Goal: Information Seeking & Learning: Learn about a topic

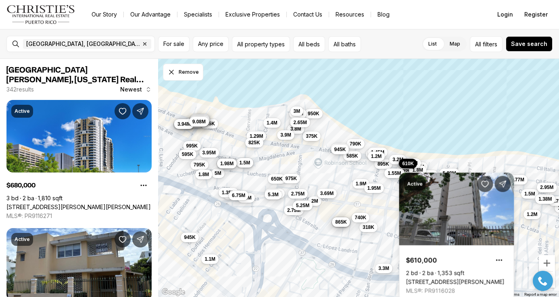
click at [395, 177] on button "1.55M" at bounding box center [395, 174] width 20 height 10
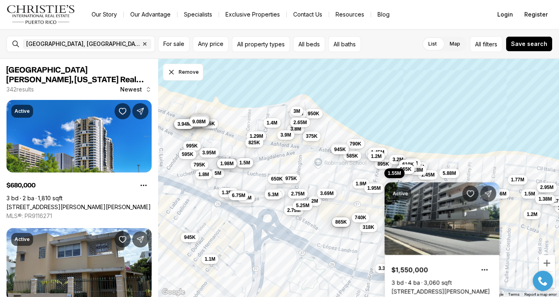
click at [407, 171] on span "965K" at bounding box center [406, 169] width 12 height 6
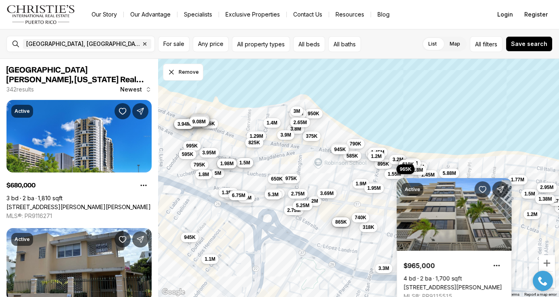
click at [418, 169] on div "Active $965,000 4 bd 2 ba 1,700 sqft 56 KINGS COURT ST #2A, SAN JUAN PR, 00911 …" at bounding box center [454, 238] width 115 height 139
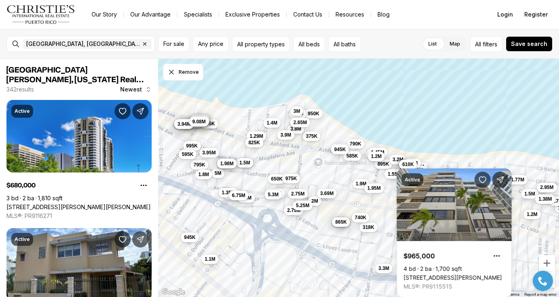
click at [422, 170] on div "Active $965,000 4 bd 2 ba 1,700 sqft 56 KINGS COURT ST #2A, SAN JUAN PR, 00911 …" at bounding box center [454, 233] width 115 height 129
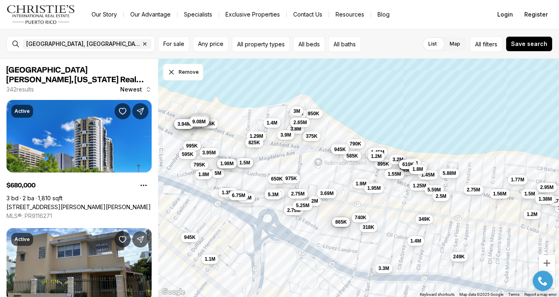
click at [421, 169] on span "1.8M" at bounding box center [417, 169] width 11 height 6
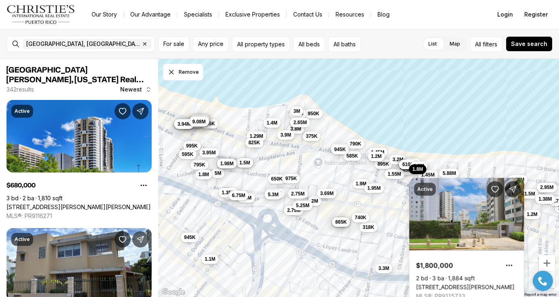
click at [424, 165] on span "2.9M" at bounding box center [419, 166] width 11 height 6
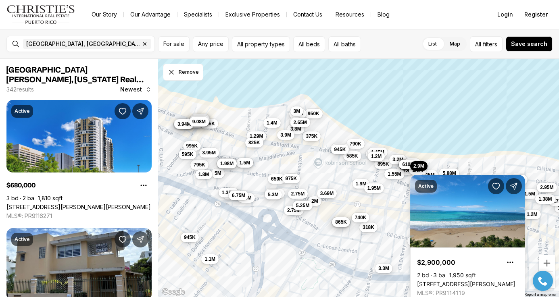
click at [414, 171] on div "Active $2,900,000 2 bd 3 ba 1,950 sqft 59 KING´S COURT ST #1002, SAN JUAN PR, 0…" at bounding box center [467, 234] width 115 height 139
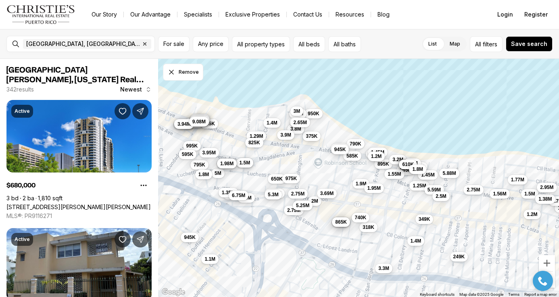
click at [414, 172] on span "1.8M" at bounding box center [417, 169] width 11 height 6
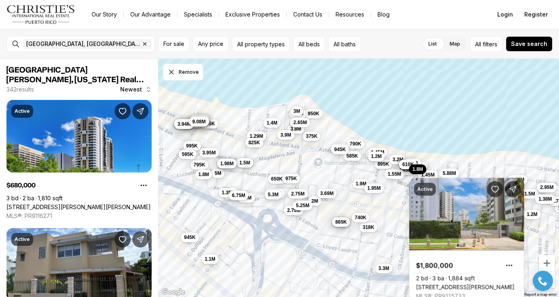
click at [425, 166] on button "1.8M" at bounding box center [417, 170] width 17 height 10
click at [424, 163] on span "2.9M" at bounding box center [419, 166] width 11 height 6
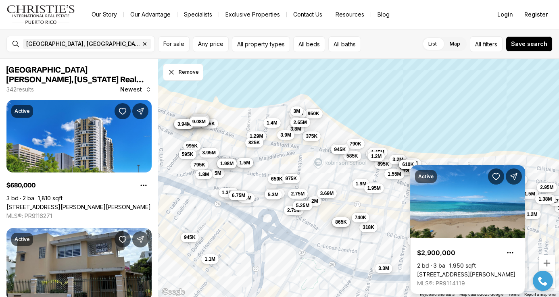
click at [431, 173] on div "Active $2,900,000 2 bd 3 ba 1,950 sqft 59 KING´S COURT ST #1002, SAN JUAN PR, 0…" at bounding box center [467, 229] width 115 height 129
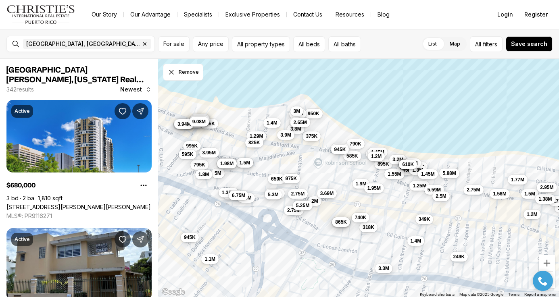
click at [431, 175] on span "1.45M" at bounding box center [427, 174] width 13 height 6
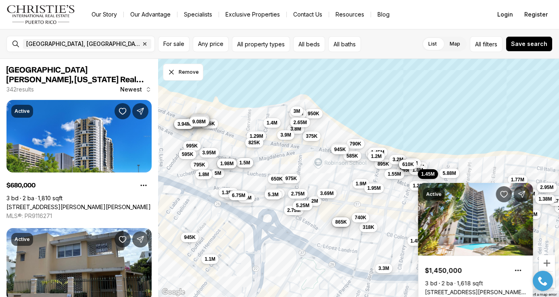
click at [439, 157] on div "375K 950K 790K 935K 318K 318K 585K 900K 2M 865K 740K 3.69M 945K 1.9M 1.95M 895K…" at bounding box center [358, 178] width 401 height 239
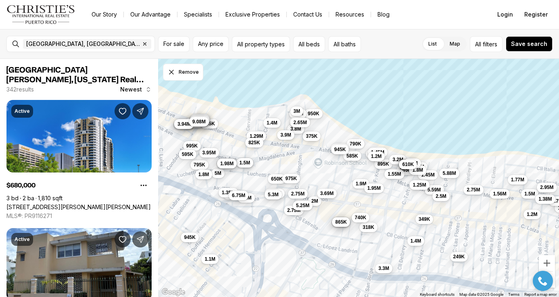
click at [418, 184] on span "1.25M" at bounding box center [419, 185] width 13 height 6
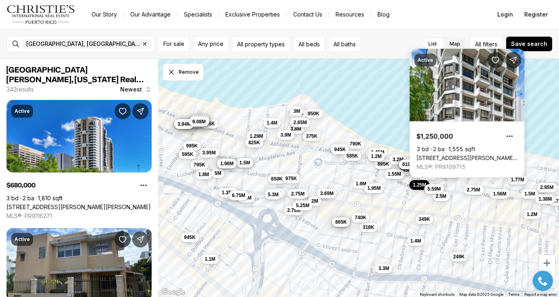
click at [434, 189] on span "5.59M" at bounding box center [434, 189] width 13 height 6
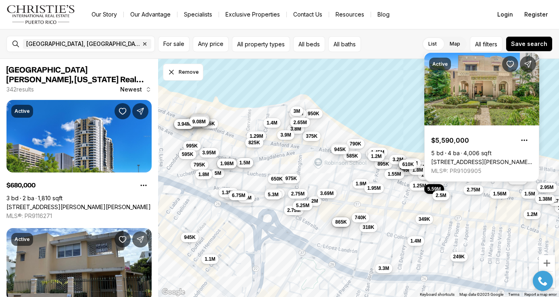
click at [443, 195] on span "2.5M" at bounding box center [441, 195] width 11 height 6
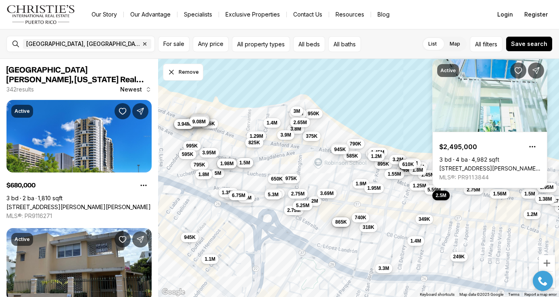
click at [428, 162] on div "2.9M" at bounding box center [418, 167] width 17 height 10
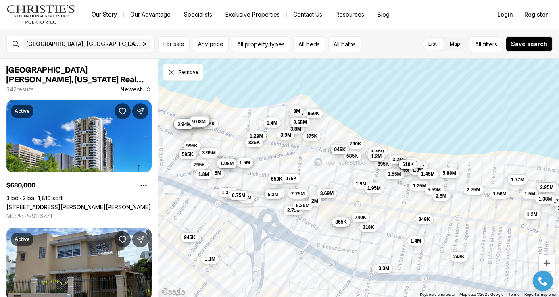
click at [431, 172] on span "1.45M" at bounding box center [427, 174] width 13 height 6
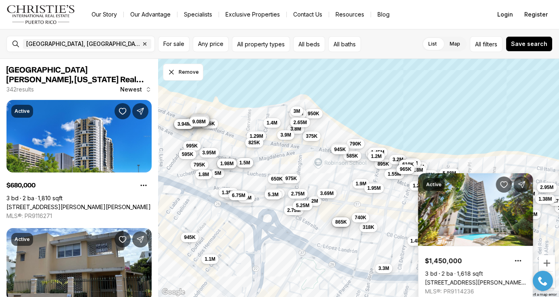
click at [405, 171] on span "965K" at bounding box center [406, 169] width 12 height 6
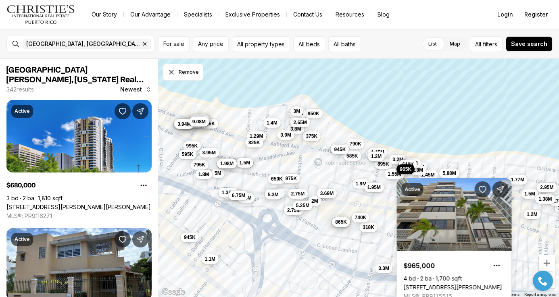
click at [377, 187] on span "1.95M" at bounding box center [374, 187] width 13 height 6
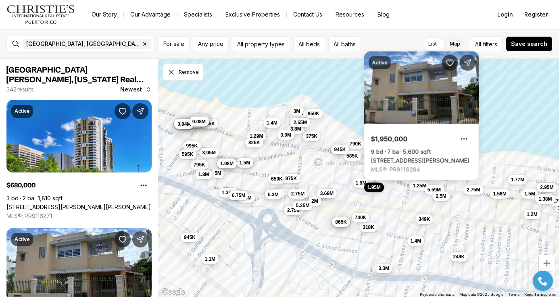
click at [362, 185] on span "1.9M" at bounding box center [361, 183] width 11 height 6
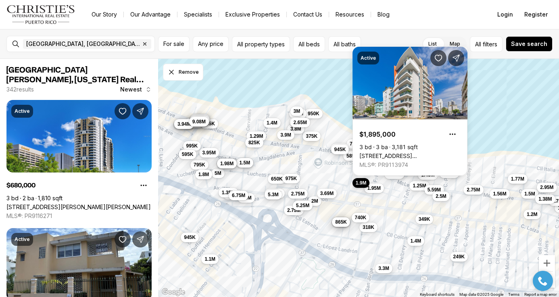
click at [519, 178] on span "1.77M" at bounding box center [517, 179] width 13 height 6
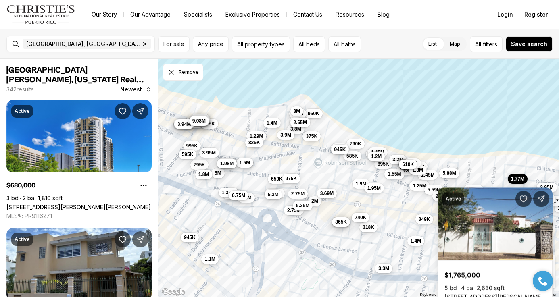
click at [199, 121] on span "9.08M" at bounding box center [198, 121] width 13 height 6
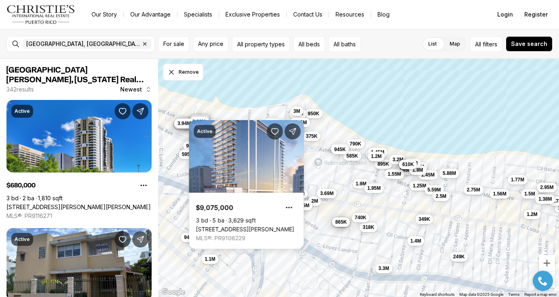
click at [186, 125] on span "3.94M" at bounding box center [184, 123] width 13 height 6
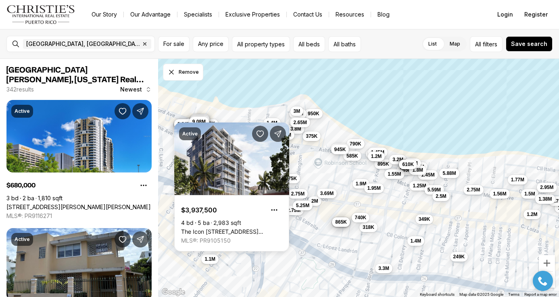
click at [214, 123] on div "Active $3,937,500 4 bd 5 ba 2,983 sqft The Icon 1120 ASHFORD AVE #1102, SAN JUA…" at bounding box center [231, 187] width 115 height 129
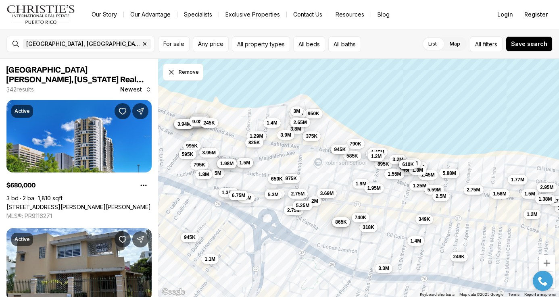
click at [215, 125] on span "245K" at bounding box center [209, 123] width 12 height 6
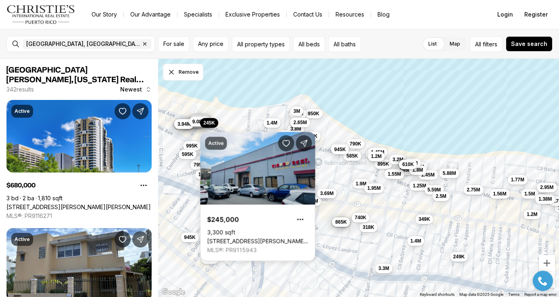
click at [273, 125] on div "Active $245,000 3,300 sqft 1260 CORNER CORCHADO ST., SANTURCE WARD, SAN JUAN PR…" at bounding box center [258, 192] width 115 height 139
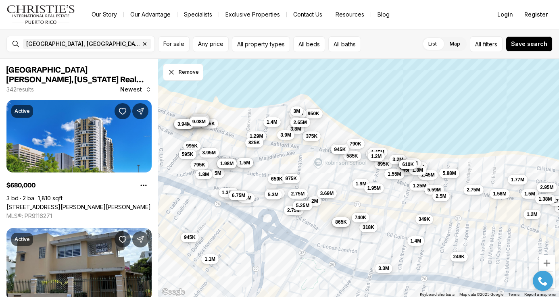
click at [271, 123] on span "1.4M" at bounding box center [272, 122] width 11 height 6
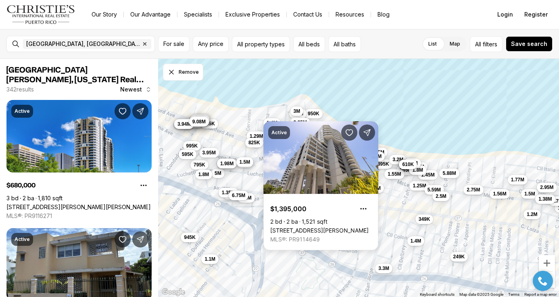
click at [243, 163] on span "1.5M" at bounding box center [245, 162] width 11 height 6
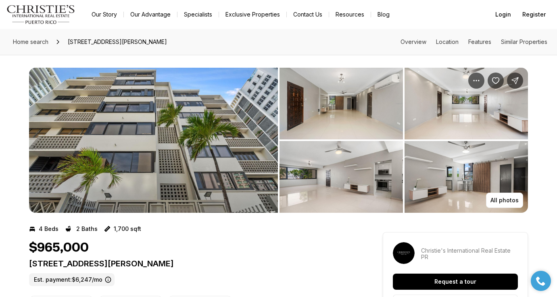
click at [424, 120] on img "View image gallery" at bounding box center [466, 104] width 123 height 72
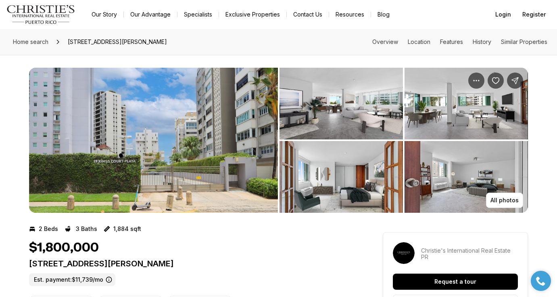
click at [318, 104] on img "View image gallery" at bounding box center [341, 104] width 123 height 72
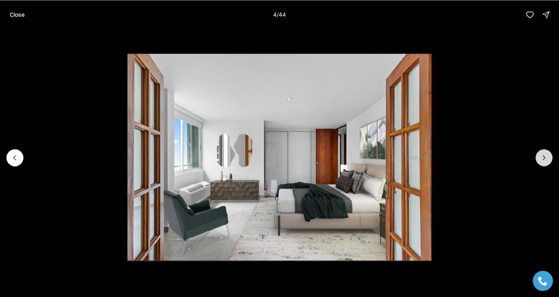
click at [546, 161] on icon "Next slide" at bounding box center [544, 158] width 8 height 8
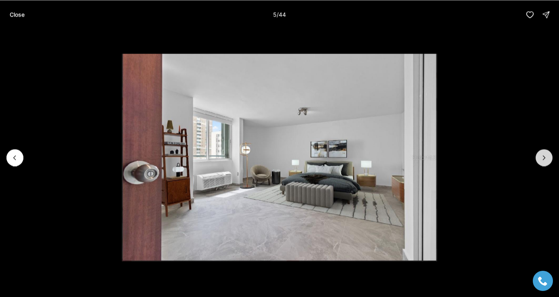
click at [546, 161] on icon "Next slide" at bounding box center [544, 158] width 8 height 8
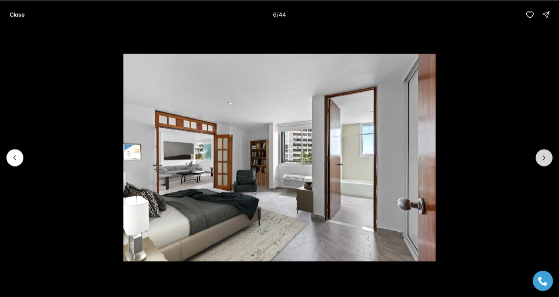
click at [546, 161] on icon "Next slide" at bounding box center [544, 158] width 8 height 8
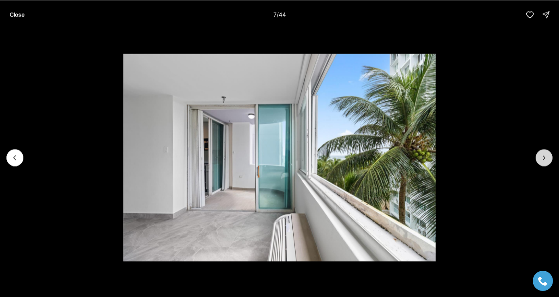
click at [546, 161] on icon "Next slide" at bounding box center [544, 158] width 8 height 8
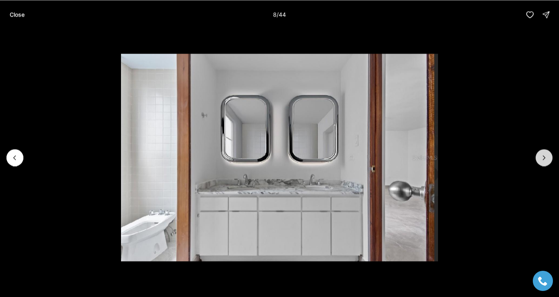
click at [546, 162] on button "Next slide" at bounding box center [544, 157] width 17 height 17
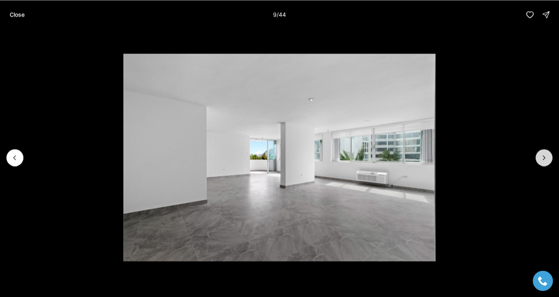
click at [546, 162] on button "Next slide" at bounding box center [544, 157] width 17 height 17
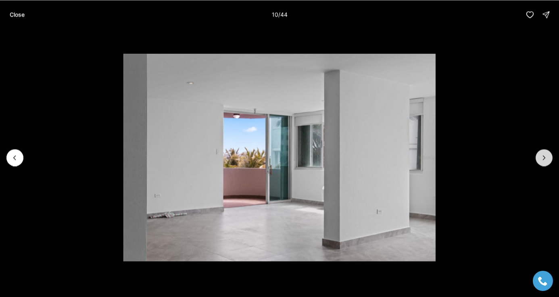
click at [546, 162] on button "Next slide" at bounding box center [544, 157] width 17 height 17
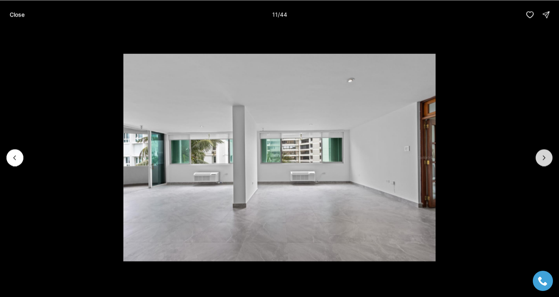
click at [546, 162] on button "Next slide" at bounding box center [544, 157] width 17 height 17
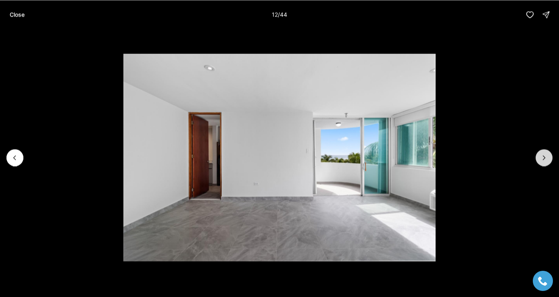
click at [546, 162] on button "Next slide" at bounding box center [544, 157] width 17 height 17
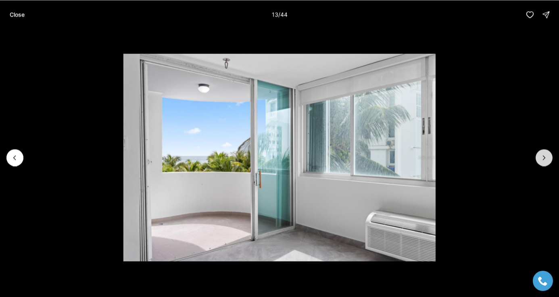
click at [546, 162] on button "Next slide" at bounding box center [544, 157] width 17 height 17
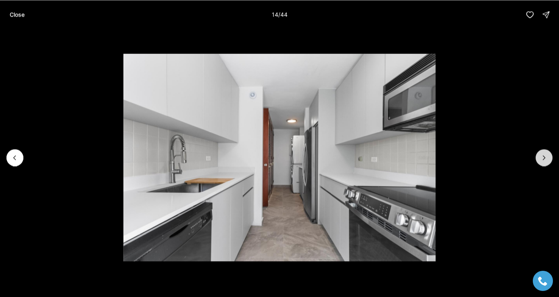
click at [546, 162] on button "Next slide" at bounding box center [544, 157] width 17 height 17
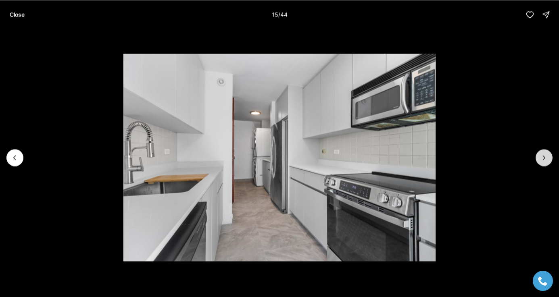
click at [546, 162] on button "Next slide" at bounding box center [544, 157] width 17 height 17
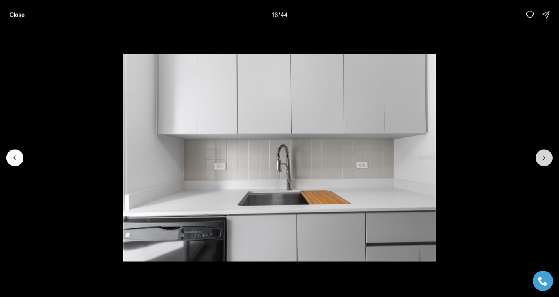
click at [546, 162] on button "Next slide" at bounding box center [544, 157] width 17 height 17
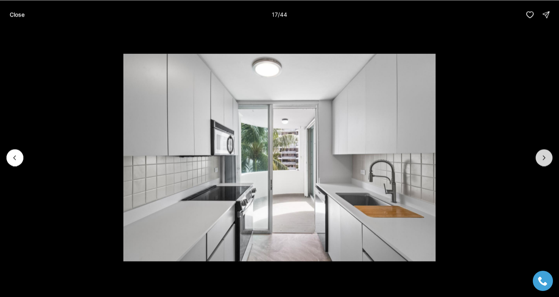
click at [546, 162] on button "Next slide" at bounding box center [544, 157] width 17 height 17
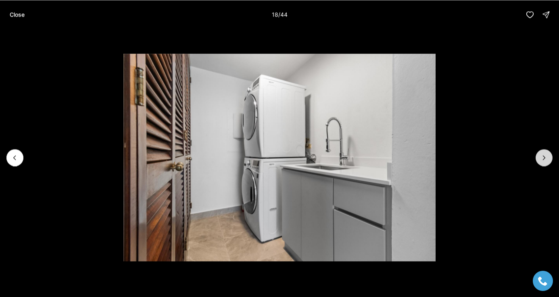
click at [546, 162] on button "Next slide" at bounding box center [544, 157] width 17 height 17
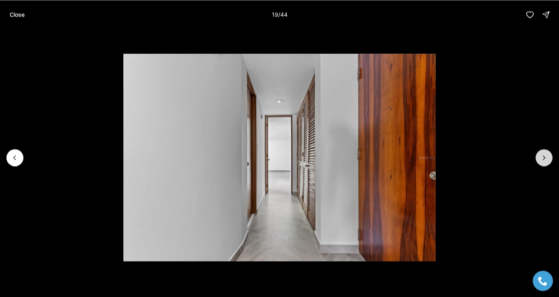
click at [546, 162] on button "Next slide" at bounding box center [544, 157] width 17 height 17
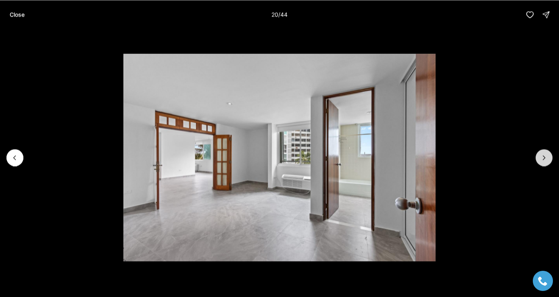
click at [546, 162] on button "Next slide" at bounding box center [544, 157] width 17 height 17
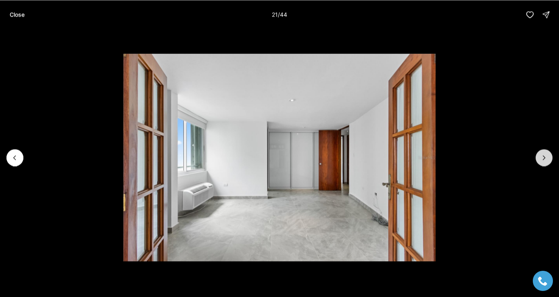
click at [546, 162] on button "Next slide" at bounding box center [544, 157] width 17 height 17
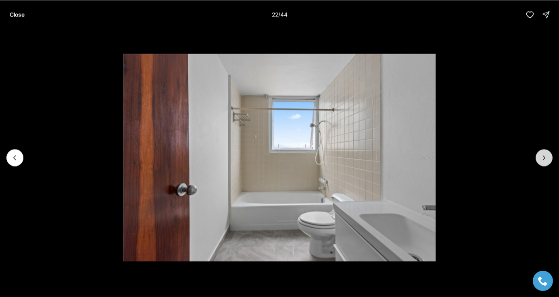
click at [546, 162] on button "Next slide" at bounding box center [544, 157] width 17 height 17
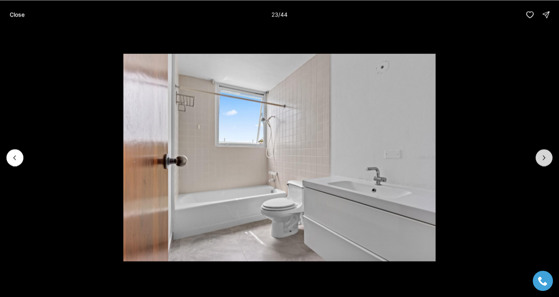
click at [546, 162] on button "Next slide" at bounding box center [544, 157] width 17 height 17
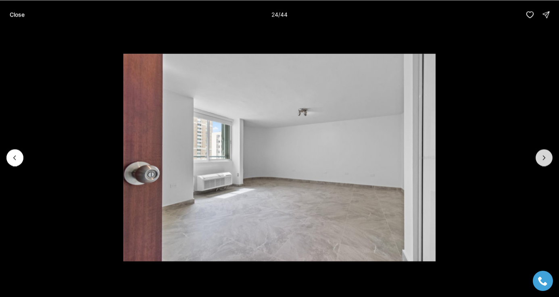
click at [546, 162] on button "Next slide" at bounding box center [544, 157] width 17 height 17
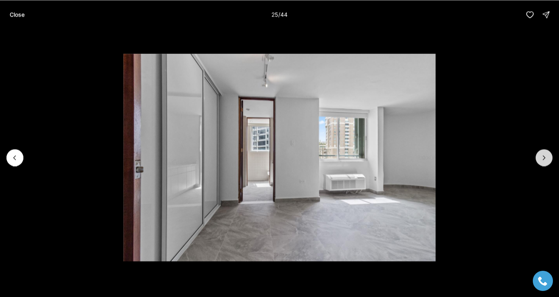
click at [546, 162] on button "Next slide" at bounding box center [544, 157] width 17 height 17
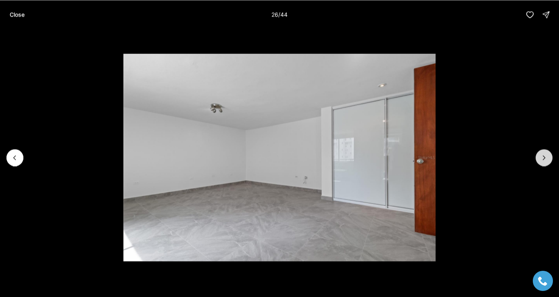
click at [546, 162] on button "Next slide" at bounding box center [544, 157] width 17 height 17
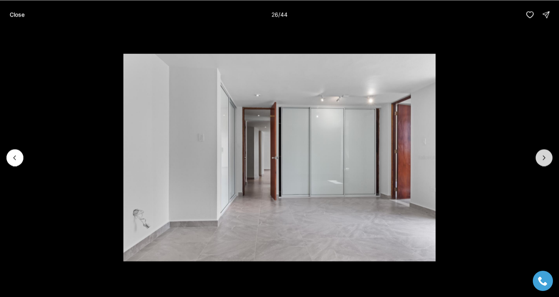
click at [546, 162] on button "Next slide" at bounding box center [544, 157] width 17 height 17
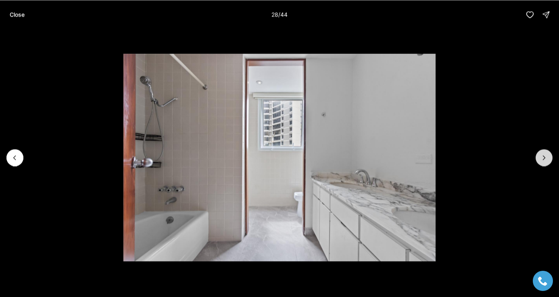
click at [546, 162] on button "Next slide" at bounding box center [544, 157] width 17 height 17
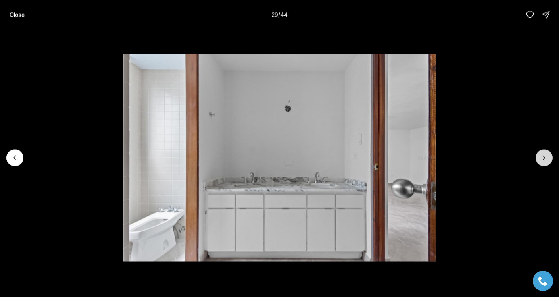
click at [546, 162] on button "Next slide" at bounding box center [544, 157] width 17 height 17
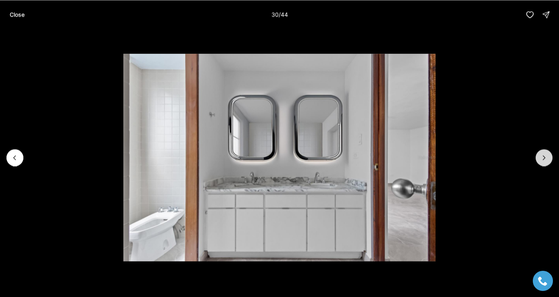
click at [546, 162] on button "Next slide" at bounding box center [544, 157] width 17 height 17
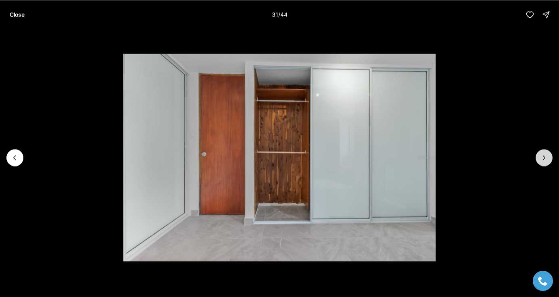
click at [546, 162] on button "Next slide" at bounding box center [544, 157] width 17 height 17
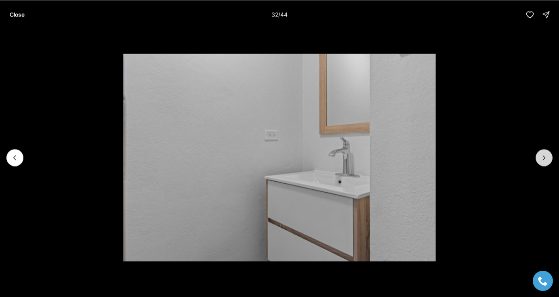
click at [546, 162] on button "Next slide" at bounding box center [544, 157] width 17 height 17
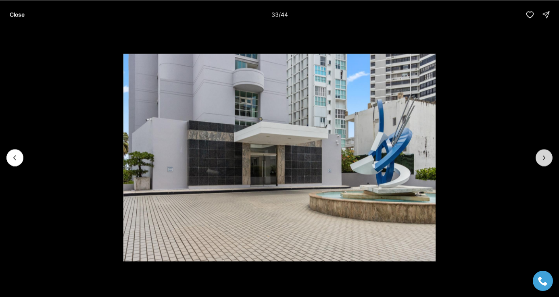
click at [546, 162] on button "Next slide" at bounding box center [544, 157] width 17 height 17
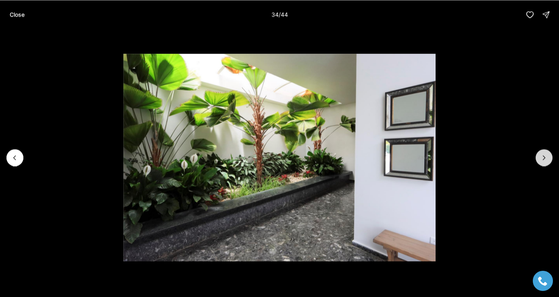
click at [546, 162] on button "Next slide" at bounding box center [544, 157] width 17 height 17
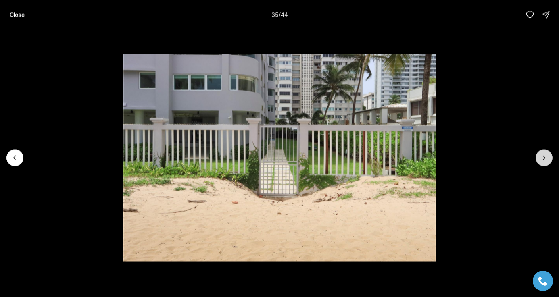
click at [546, 162] on button "Next slide" at bounding box center [544, 157] width 17 height 17
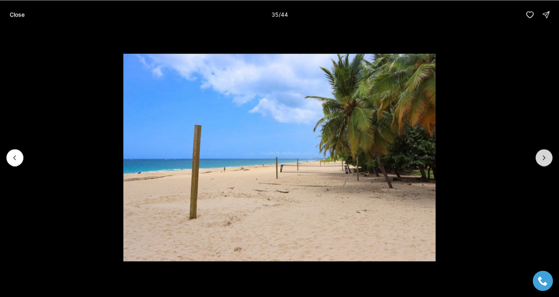
click at [546, 162] on button "Next slide" at bounding box center [544, 157] width 17 height 17
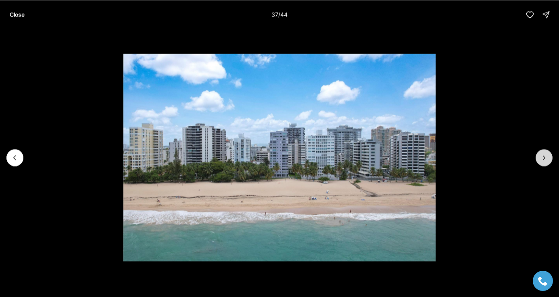
click at [546, 162] on button "Next slide" at bounding box center [544, 157] width 17 height 17
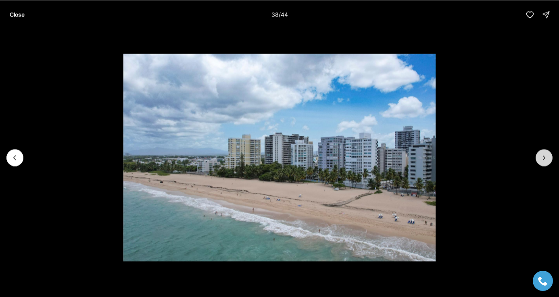
click at [546, 162] on button "Next slide" at bounding box center [544, 157] width 17 height 17
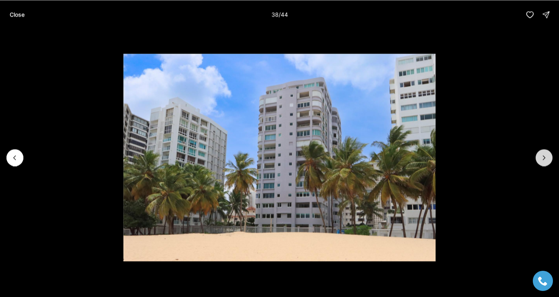
click at [546, 162] on button "Next slide" at bounding box center [544, 157] width 17 height 17
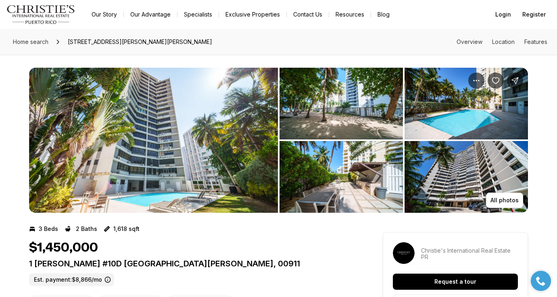
click at [222, 140] on img "View image gallery" at bounding box center [153, 140] width 249 height 145
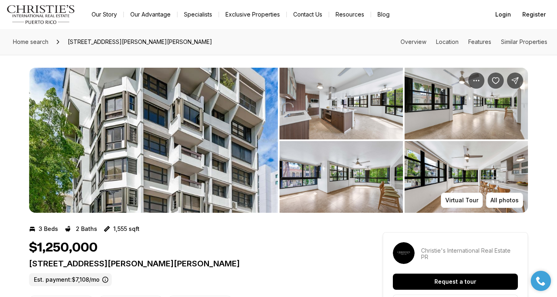
click at [229, 137] on img "View image gallery" at bounding box center [153, 140] width 249 height 145
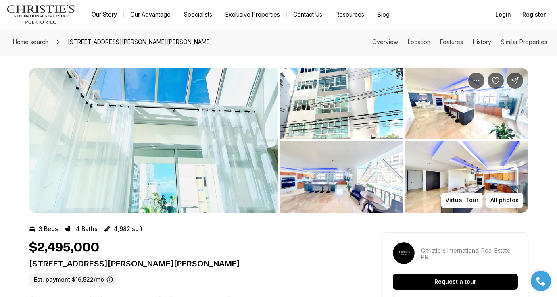
click at [221, 159] on img "View image gallery" at bounding box center [153, 140] width 249 height 145
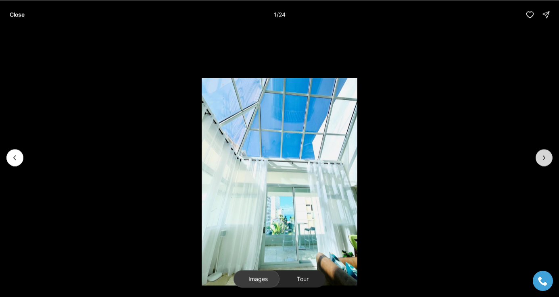
click at [548, 155] on icon "Next slide" at bounding box center [544, 158] width 8 height 8
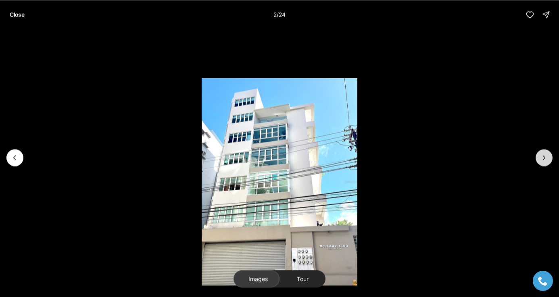
click at [548, 155] on icon "Next slide" at bounding box center [544, 158] width 8 height 8
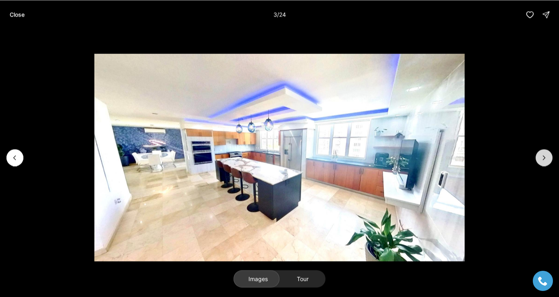
click at [548, 155] on icon "Next slide" at bounding box center [544, 158] width 8 height 8
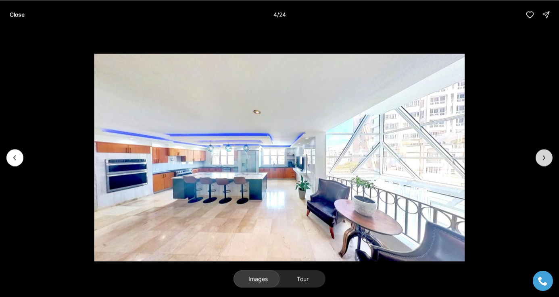
click at [546, 155] on icon "Next slide" at bounding box center [544, 158] width 8 height 8
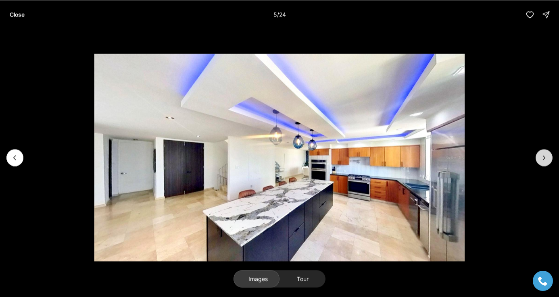
click at [546, 155] on icon "Next slide" at bounding box center [544, 158] width 8 height 8
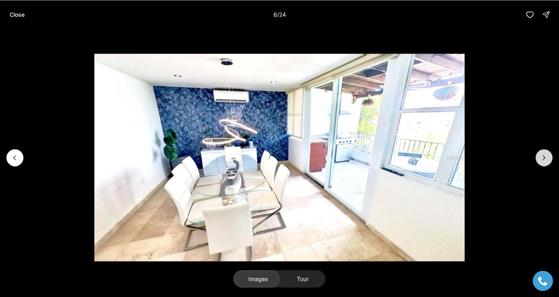
click at [546, 155] on icon "Next slide" at bounding box center [544, 158] width 8 height 8
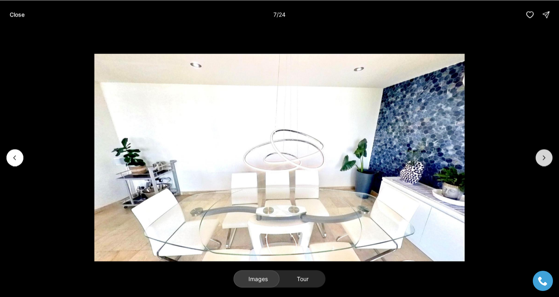
click at [546, 155] on icon "Next slide" at bounding box center [544, 158] width 8 height 8
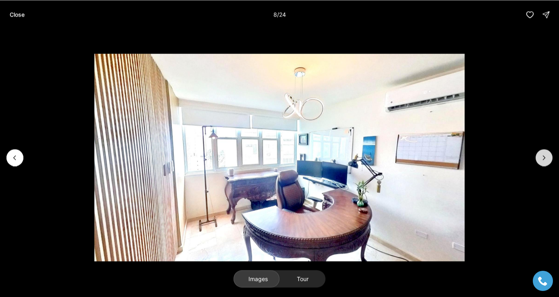
click at [546, 155] on icon "Next slide" at bounding box center [544, 158] width 8 height 8
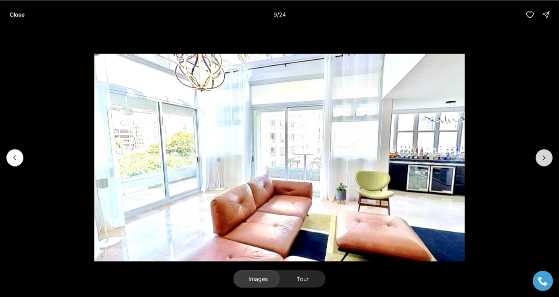
click at [546, 155] on icon "Next slide" at bounding box center [544, 158] width 8 height 8
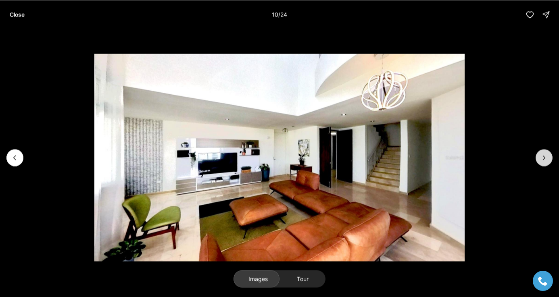
click at [546, 155] on icon "Next slide" at bounding box center [544, 158] width 8 height 8
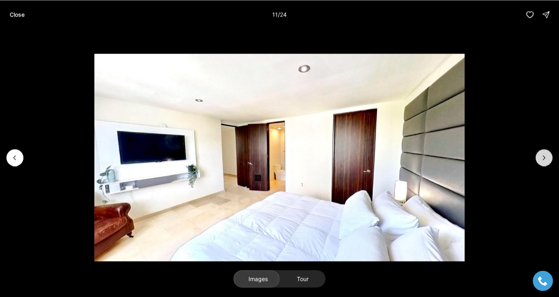
click at [546, 155] on icon "Next slide" at bounding box center [544, 158] width 8 height 8
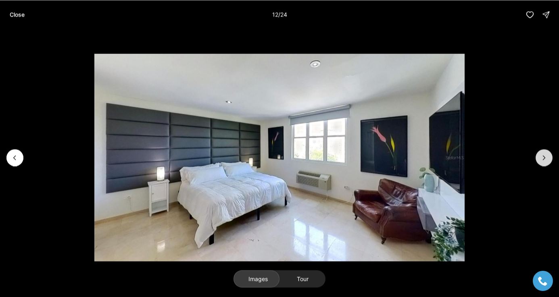
click at [546, 155] on icon "Next slide" at bounding box center [544, 158] width 8 height 8
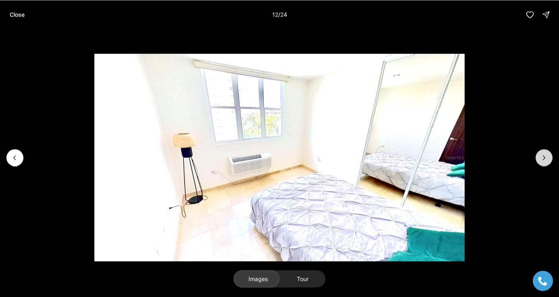
click at [546, 155] on icon "Next slide" at bounding box center [544, 158] width 8 height 8
